Goal: Information Seeking & Learning: Learn about a topic

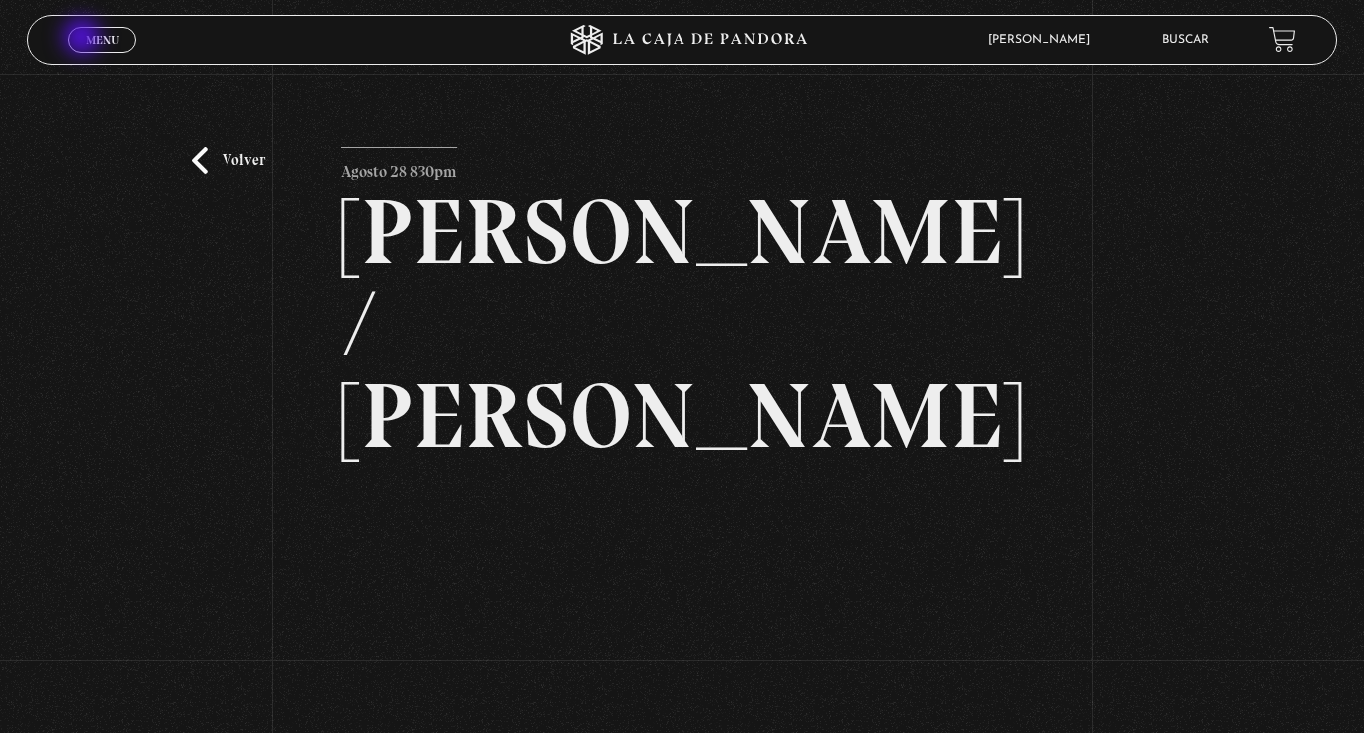
scroll to position [205, 0]
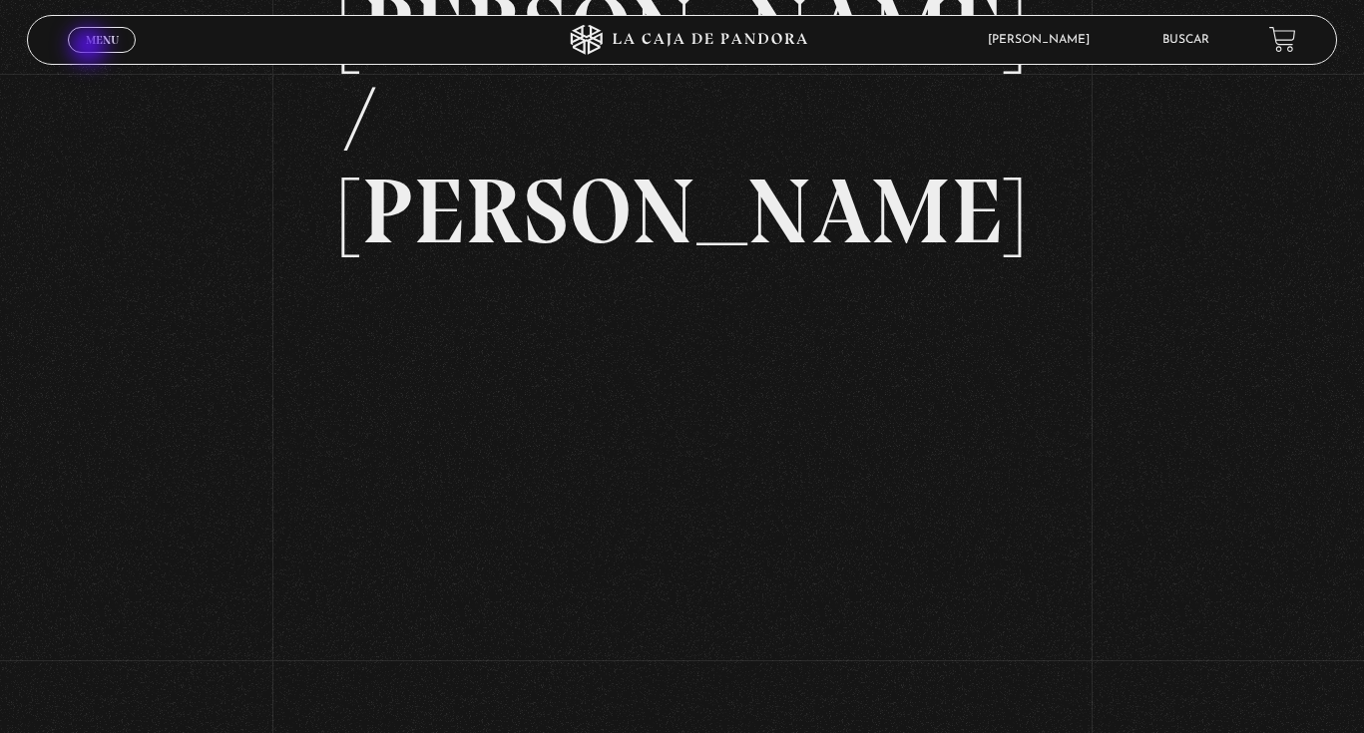
click at [91, 48] on link "Menu Cerrar" at bounding box center [102, 40] width 68 height 26
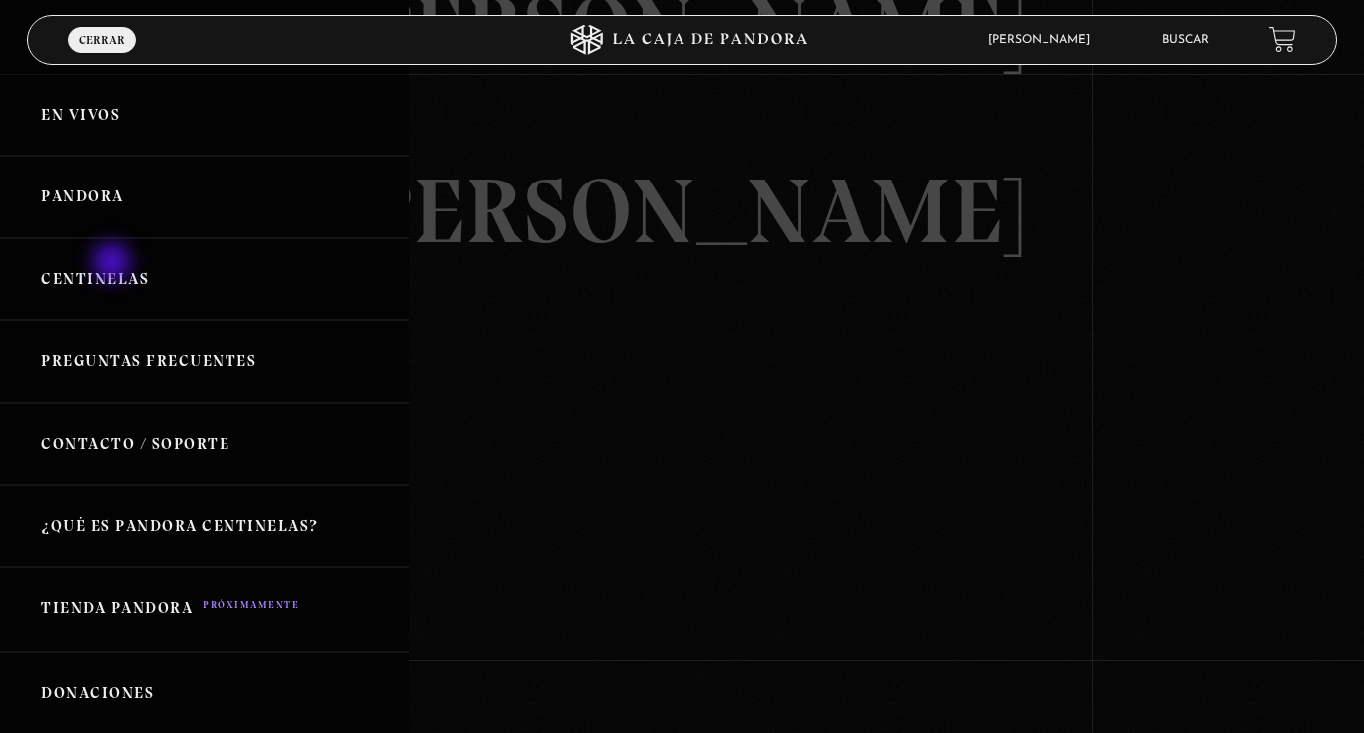
click at [114, 264] on link "Centinelas" at bounding box center [204, 279] width 409 height 83
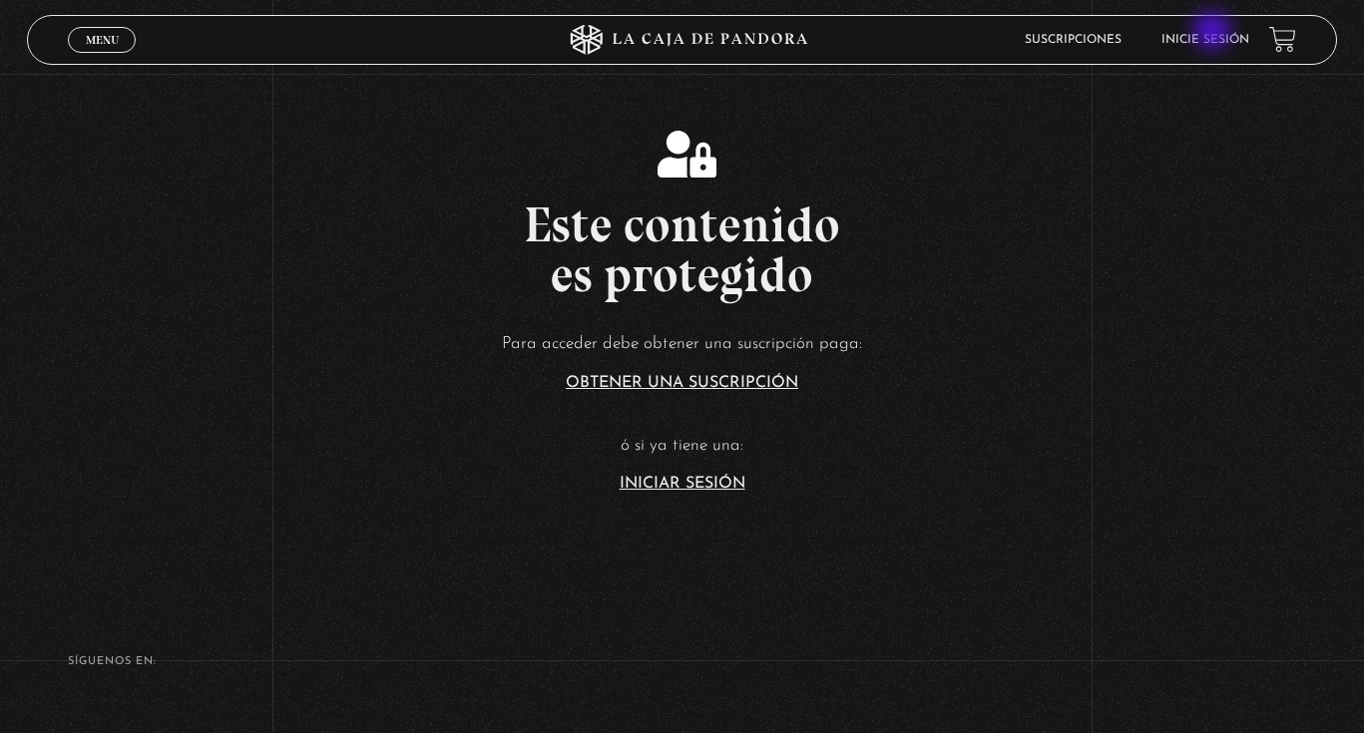
click at [1212, 33] on li "Inicie sesión" at bounding box center [1205, 39] width 88 height 31
click at [1206, 38] on link "Inicie sesión" at bounding box center [1205, 40] width 88 height 12
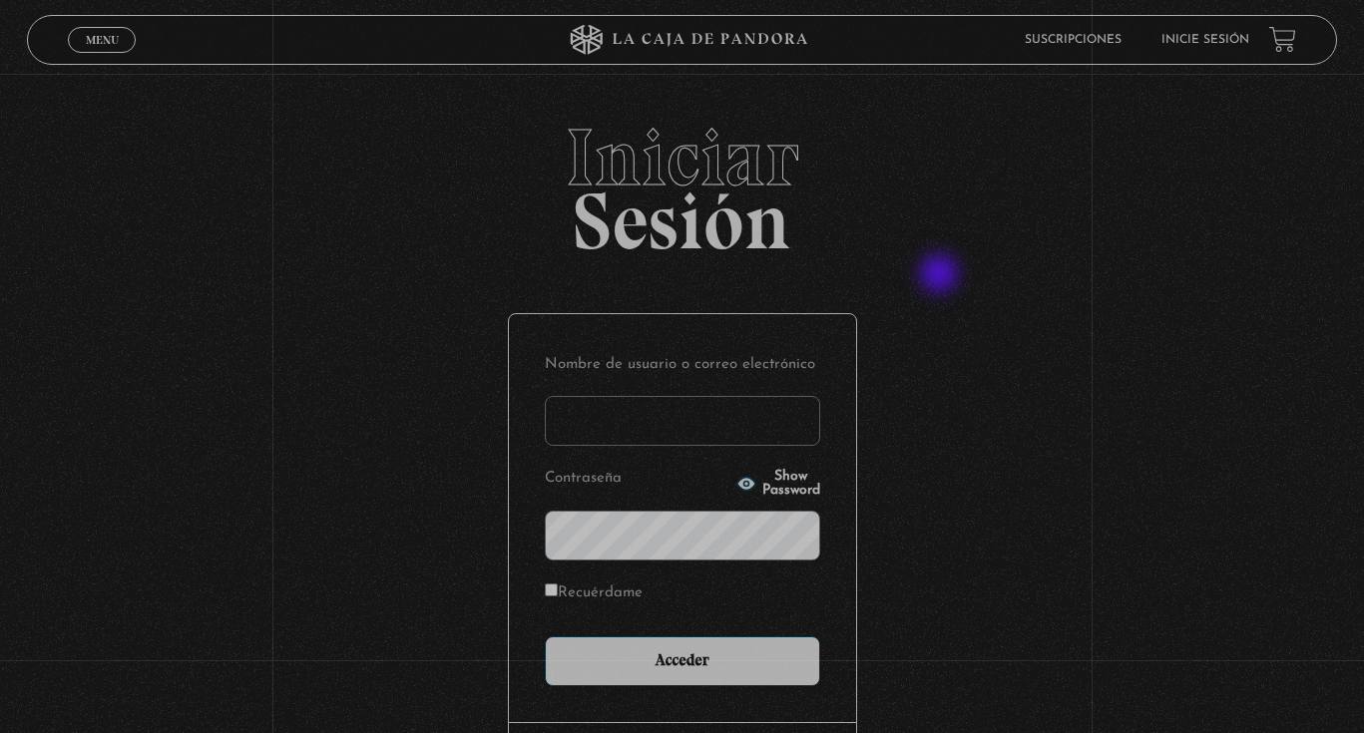
type input "stephsn120@gmail.com"
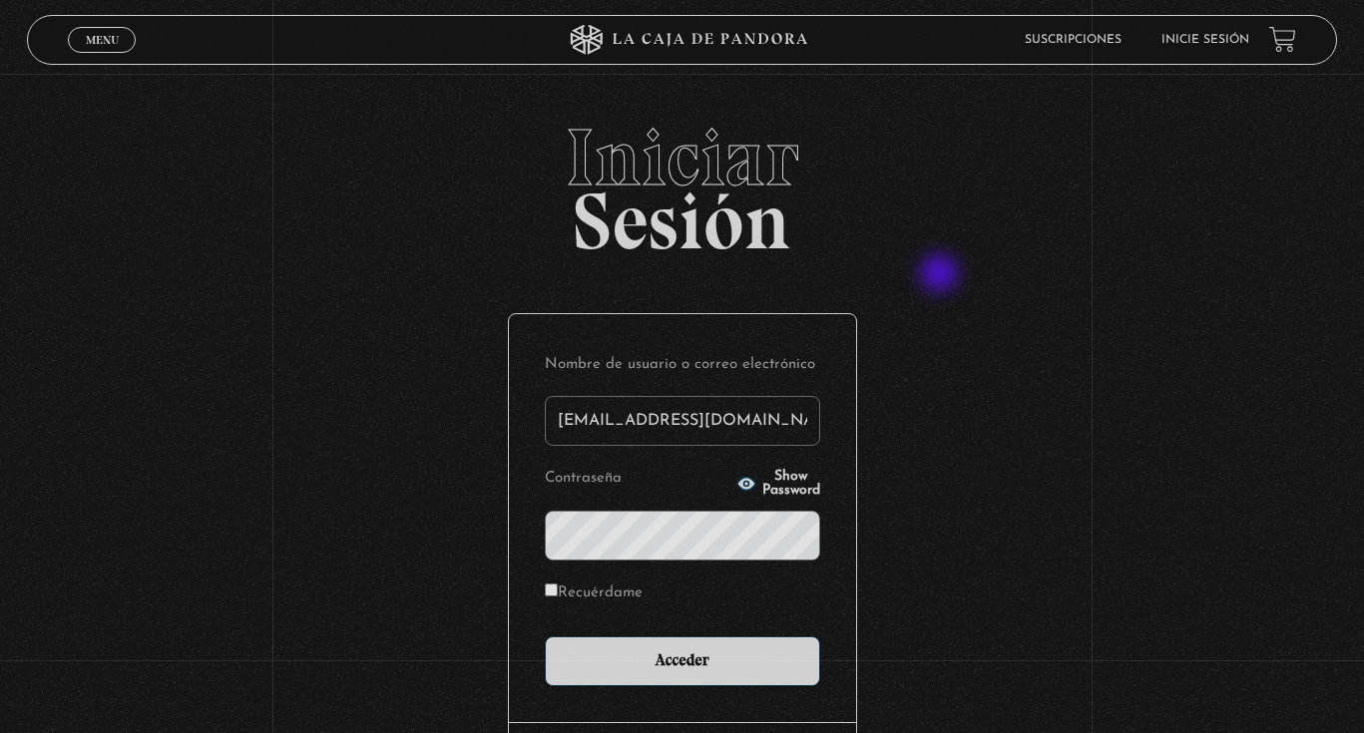
click at [681, 659] on input "Acceder" at bounding box center [682, 662] width 275 height 50
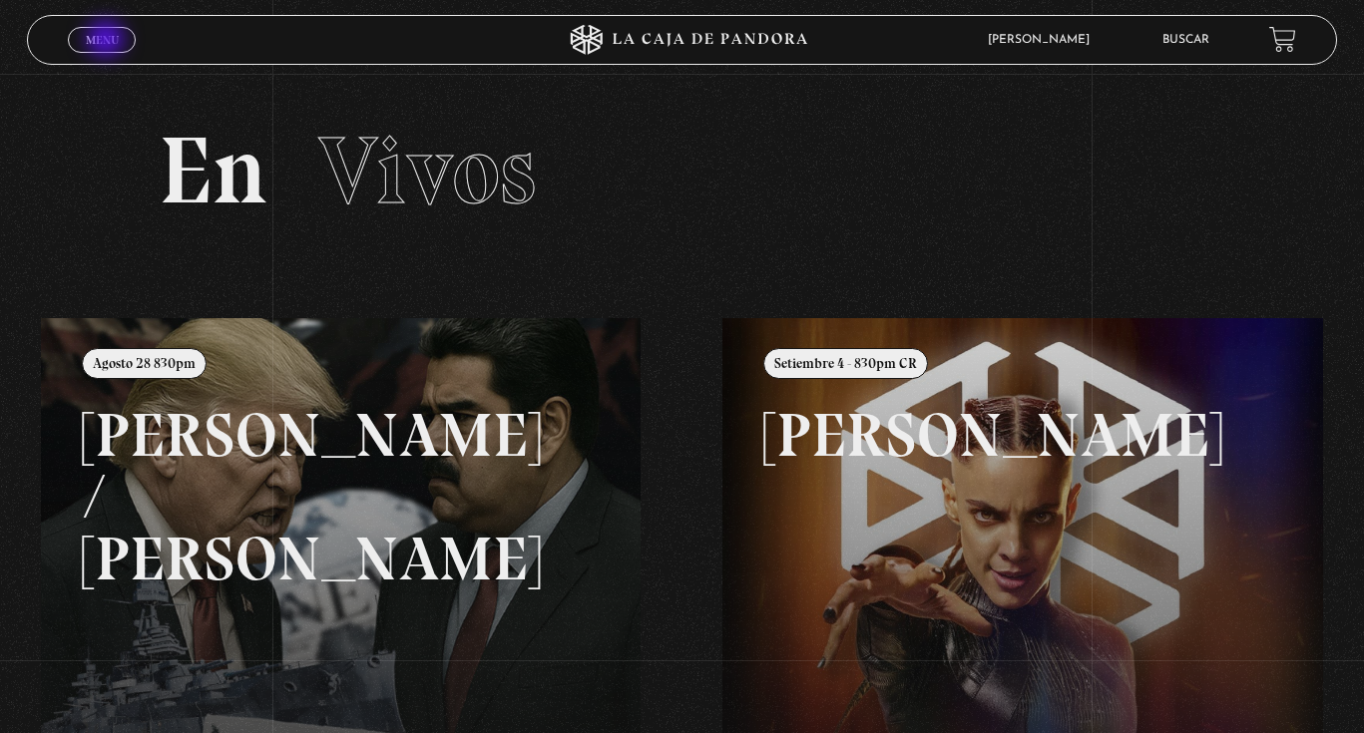
click at [108, 41] on span "Menu" at bounding box center [102, 40] width 33 height 12
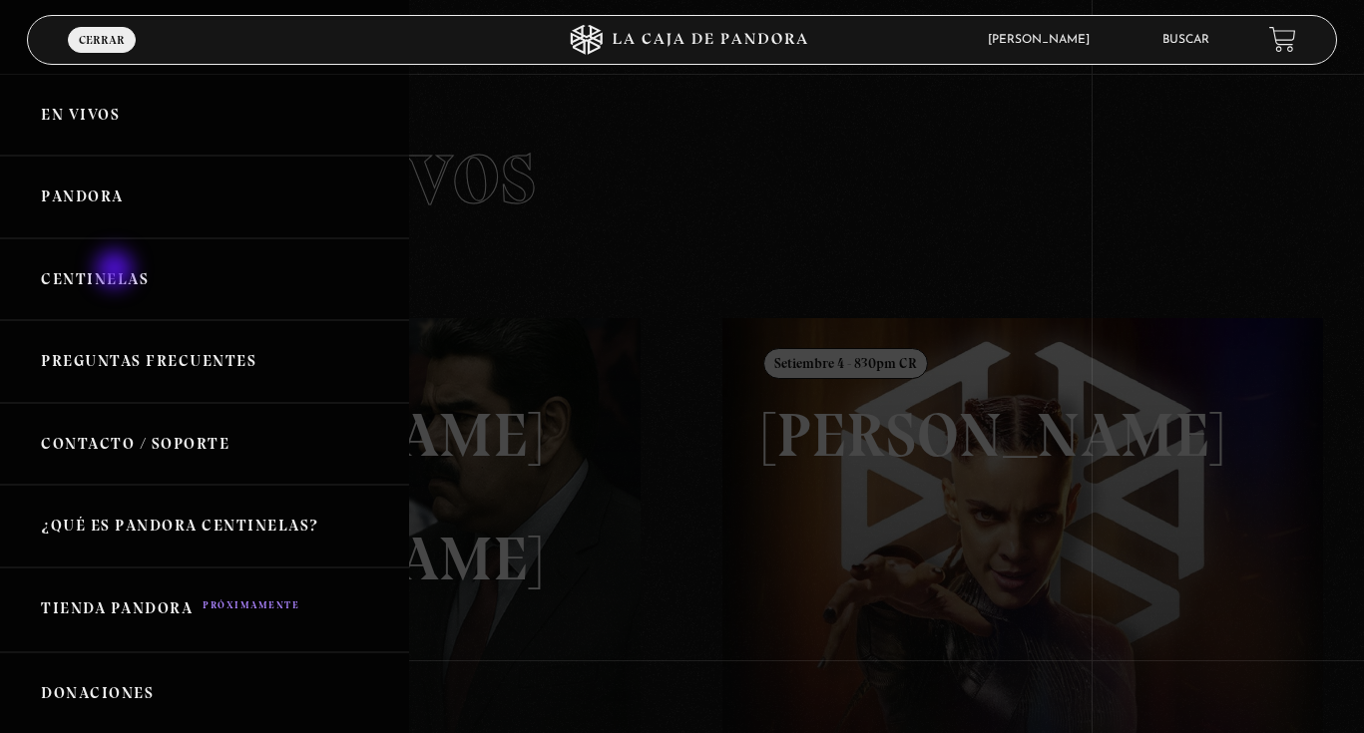
click at [117, 268] on link "Centinelas" at bounding box center [204, 279] width 409 height 83
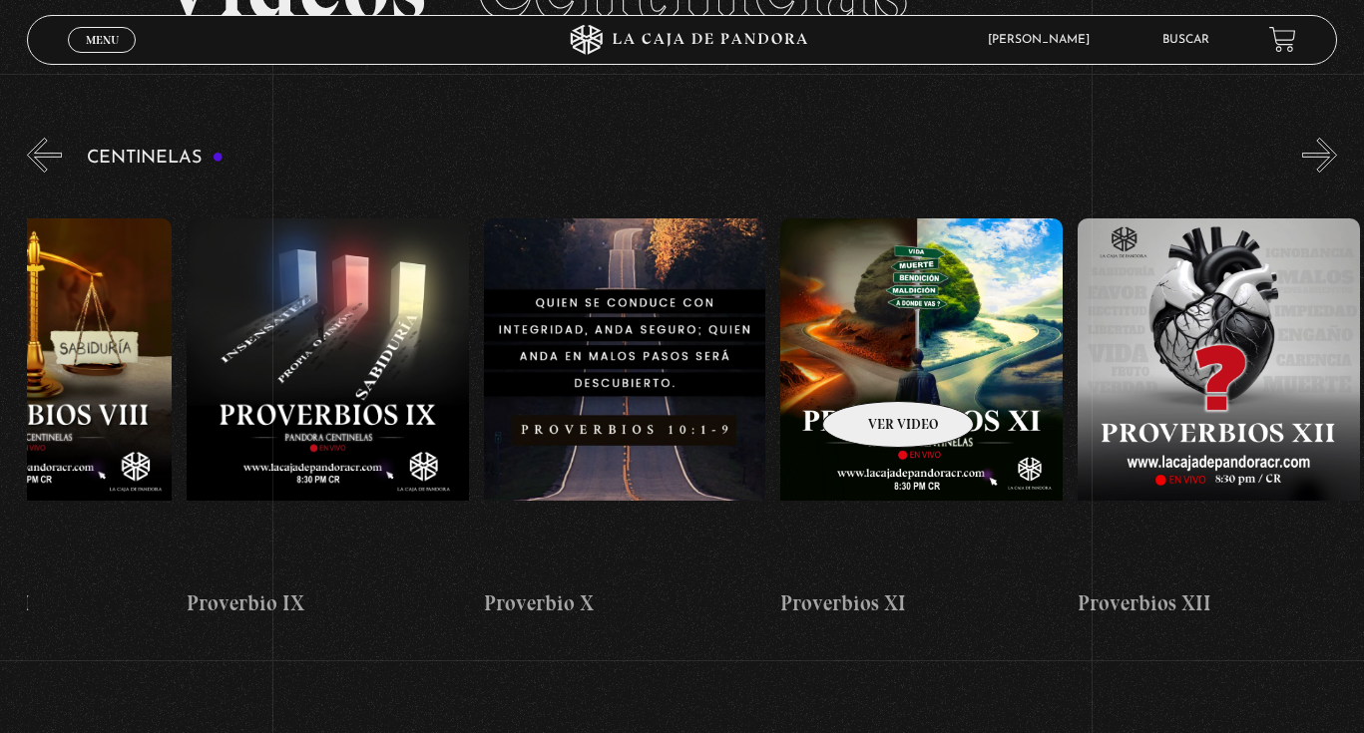
scroll to position [0, 3127]
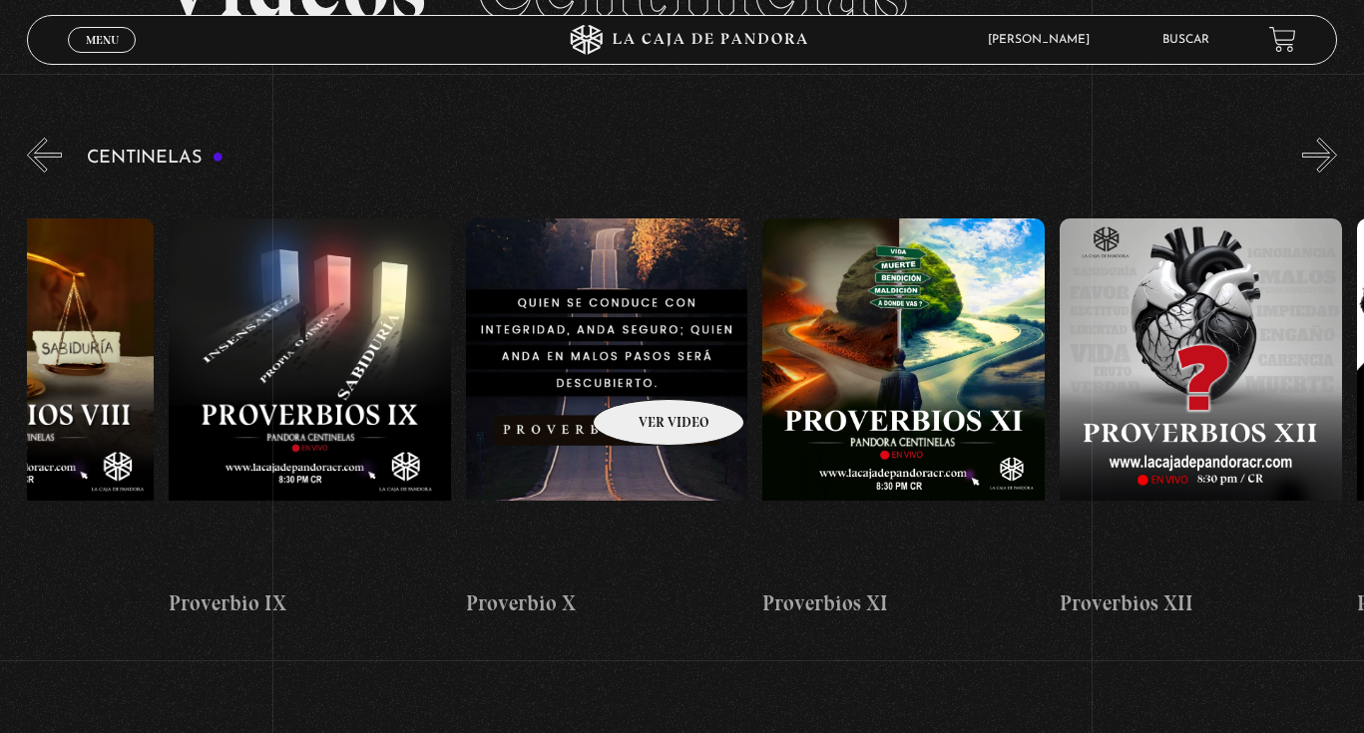
click at [643, 369] on figure at bounding box center [607, 398] width 282 height 359
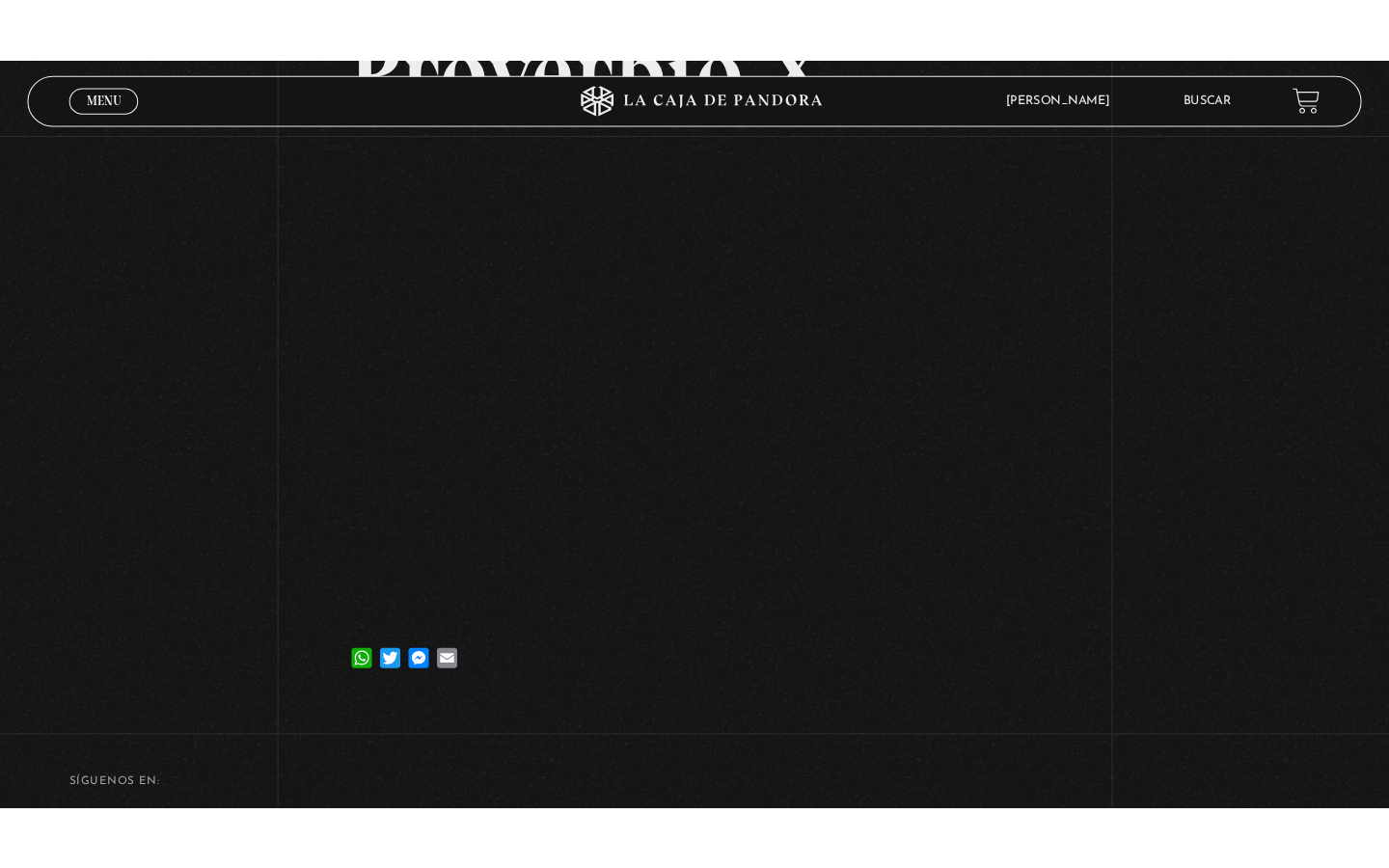
scroll to position [217, 0]
